Goal: Transaction & Acquisition: Purchase product/service

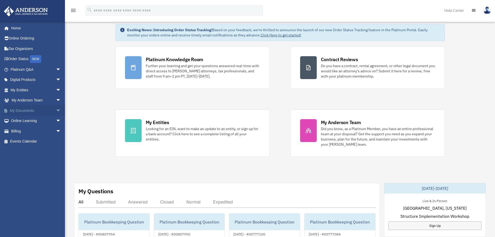
scroll to position [26, 0]
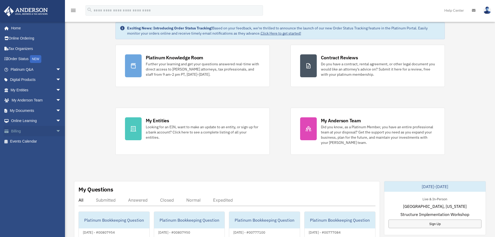
click at [56, 131] on span "arrow_drop_down" at bounding box center [61, 131] width 10 height 11
click at [31, 140] on link "$ Open Invoices" at bounding box center [38, 141] width 62 height 11
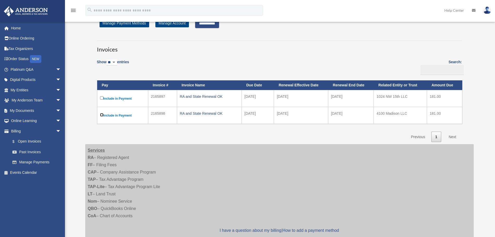
scroll to position [10, 0]
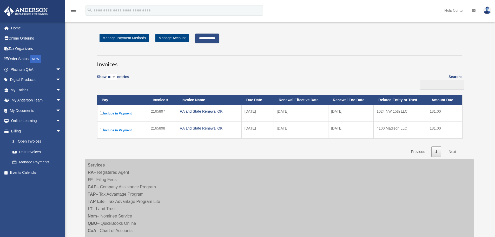
click at [213, 37] on input "**********" at bounding box center [207, 38] width 24 height 9
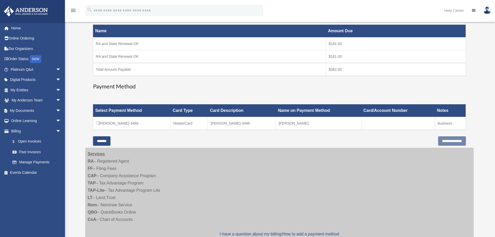
scroll to position [96, 0]
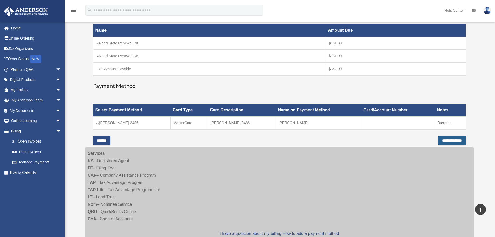
click at [444, 142] on input "**********" at bounding box center [452, 140] width 28 height 9
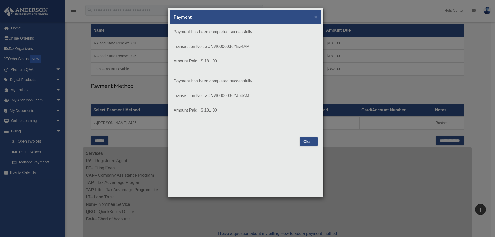
click at [312, 141] on button "Close" at bounding box center [309, 141] width 18 height 9
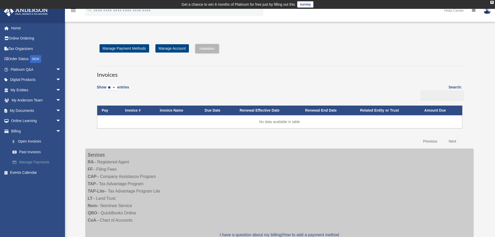
click at [39, 163] on link "Manage Payments" at bounding box center [38, 162] width 62 height 10
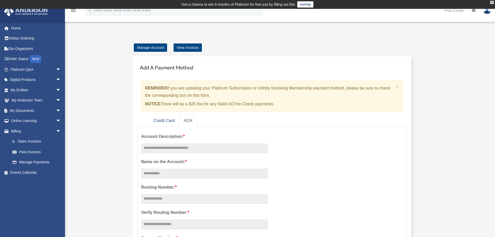
click at [30, 144] on link "$ Open Invoices" at bounding box center [38, 141] width 62 height 11
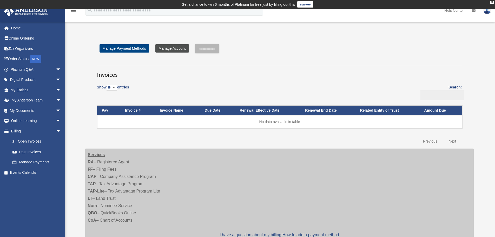
click at [173, 49] on link "Manage Account" at bounding box center [171, 48] width 33 height 8
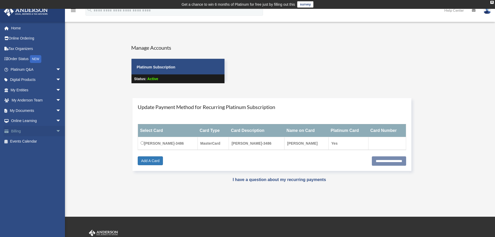
click at [56, 133] on span "arrow_drop_down" at bounding box center [61, 131] width 10 height 11
click at [30, 143] on link "$ Open Invoices" at bounding box center [38, 141] width 62 height 11
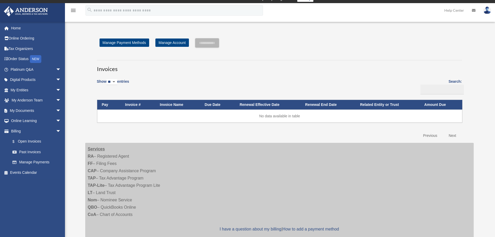
scroll to position [3, 0]
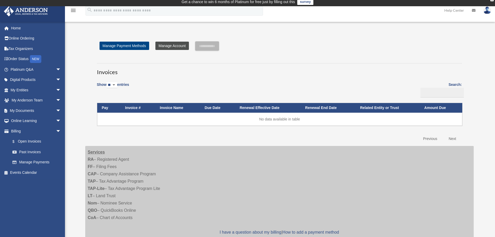
click at [165, 48] on link "Manage Account" at bounding box center [171, 46] width 33 height 8
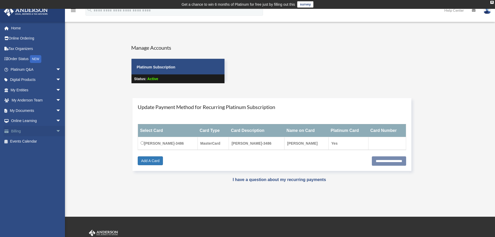
click at [21, 131] on link "Billing arrow_drop_down" at bounding box center [36, 131] width 65 height 10
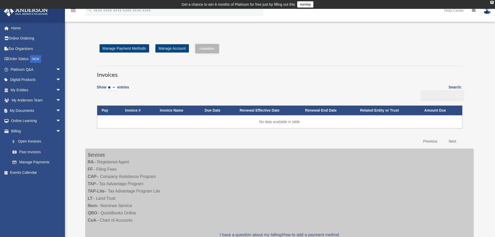
click at [265, 110] on th "Renewal Effective Date" at bounding box center [267, 110] width 65 height 10
